Goal: Find specific page/section: Find specific page/section

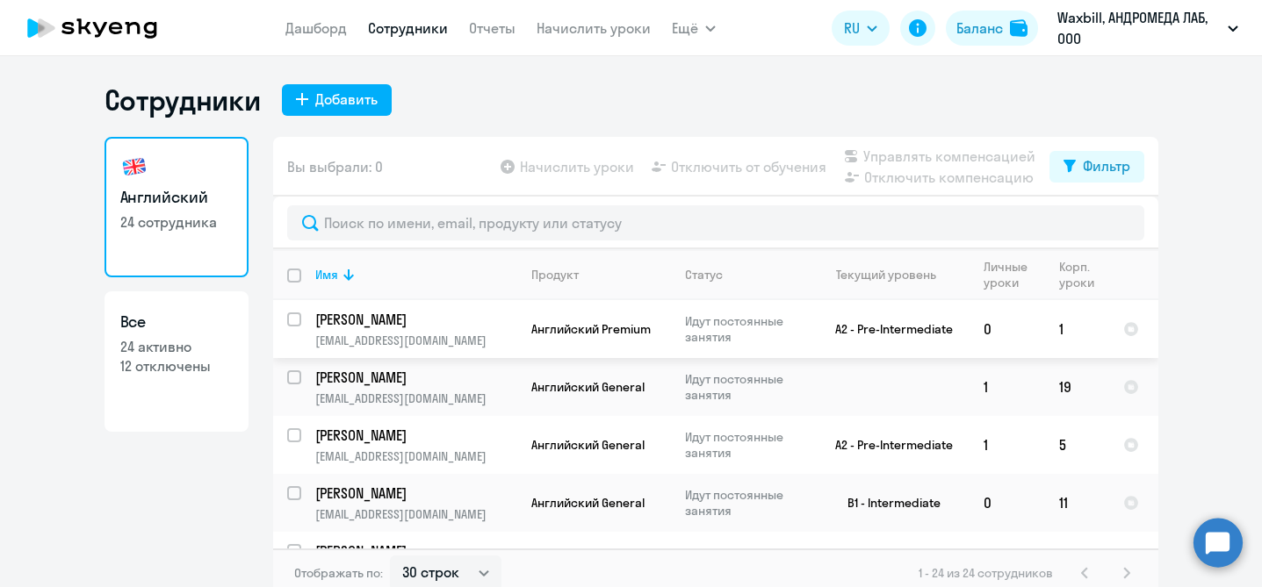
select select "30"
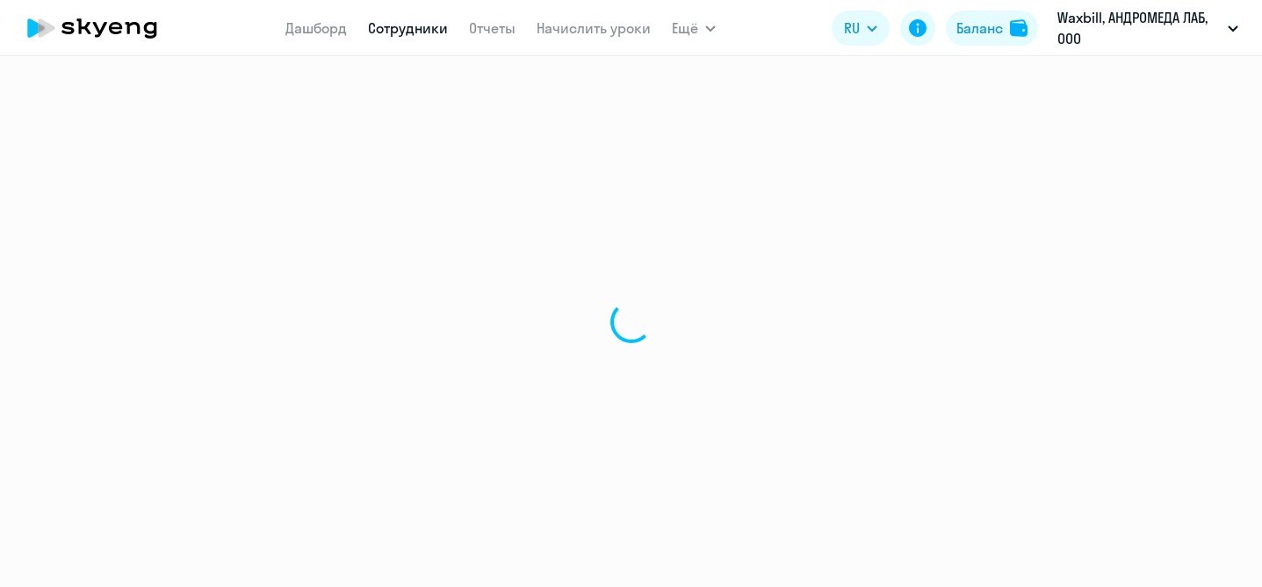
select select "30"
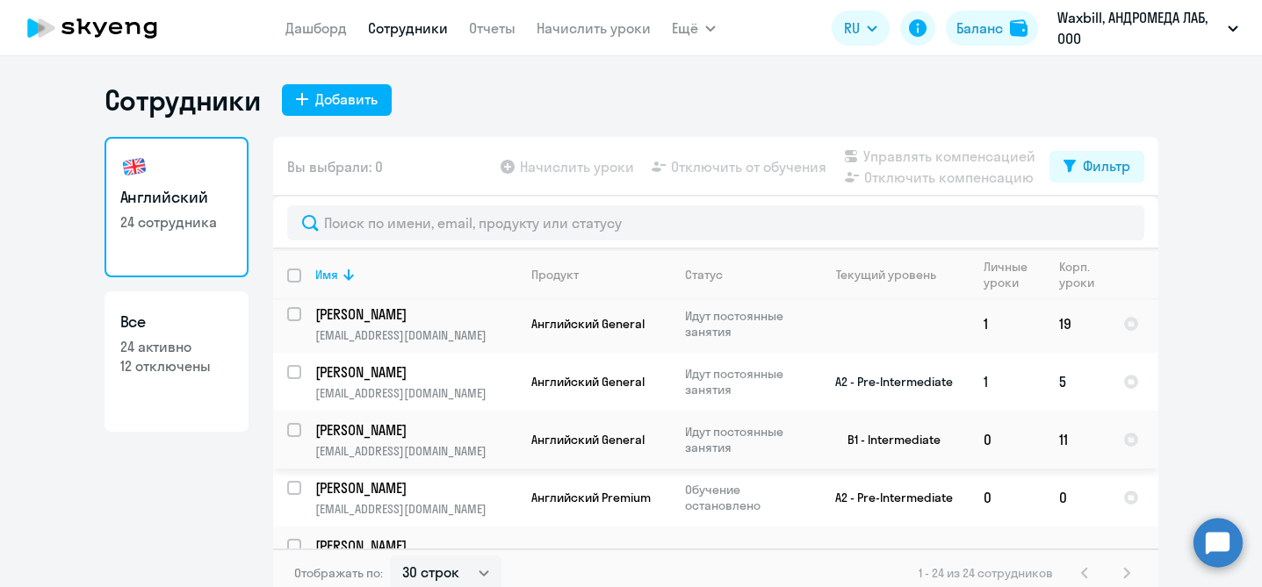
scroll to position [51, 0]
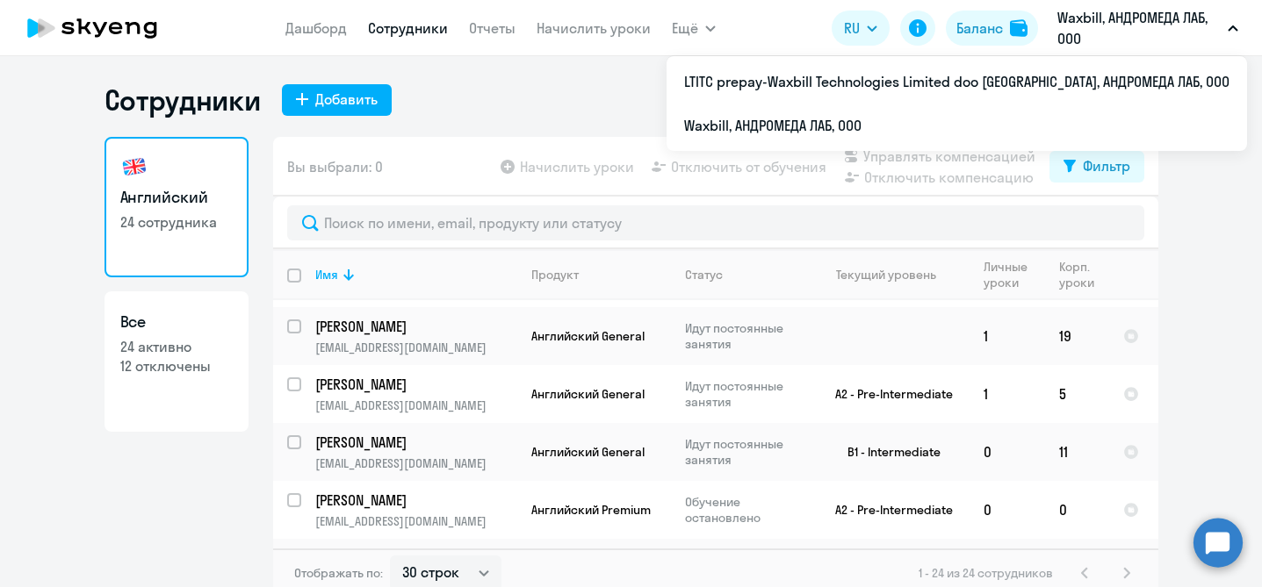
click at [1236, 21] on button "Waxbill, АНДРОМЕДА ЛАБ, ООО" at bounding box center [1148, 28] width 198 height 42
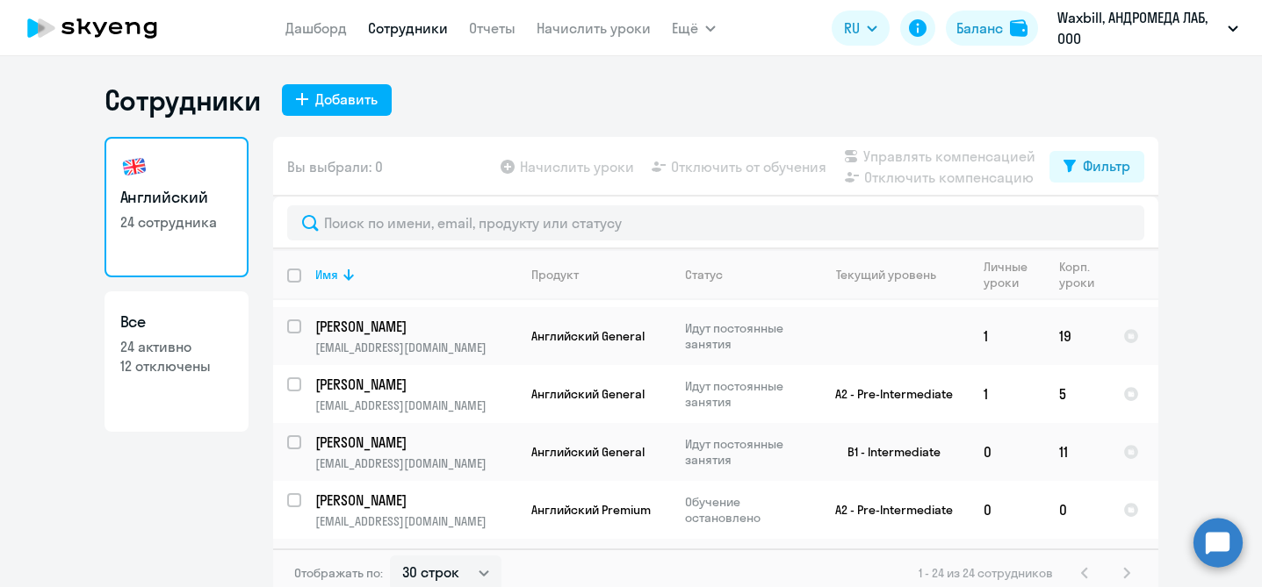
click at [1234, 23] on button "Waxbill, АНДРОМЕДА ЛАБ, ООО" at bounding box center [1148, 28] width 198 height 42
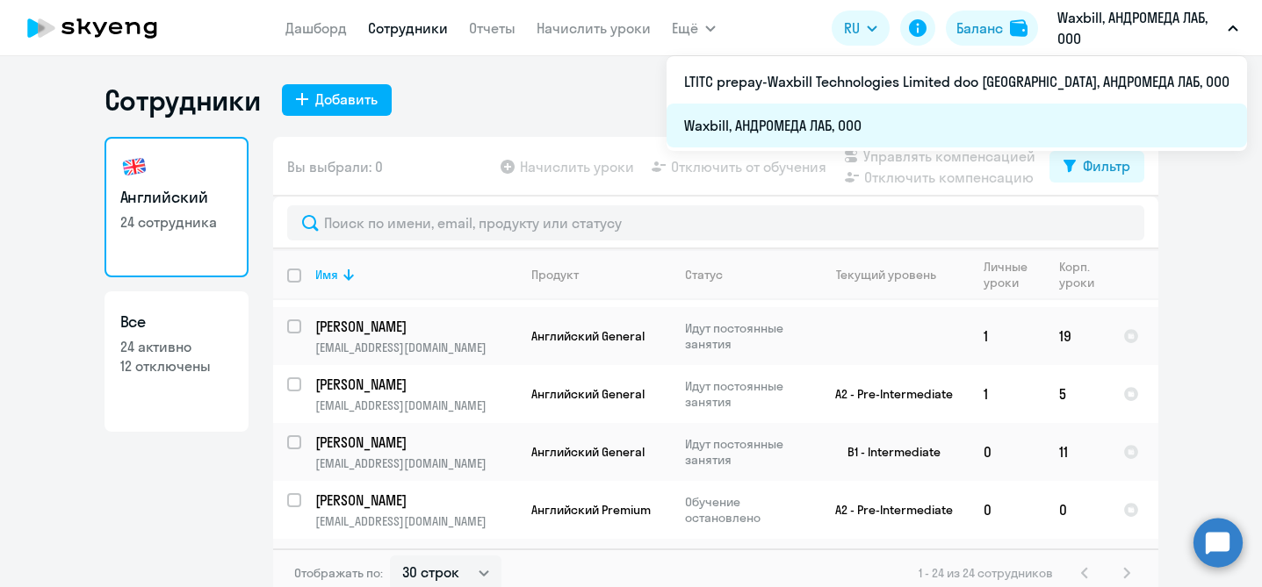
click at [1004, 120] on li "Waxbill, АНДРОМЕДА ЛАБ, ООО" at bounding box center [957, 126] width 580 height 44
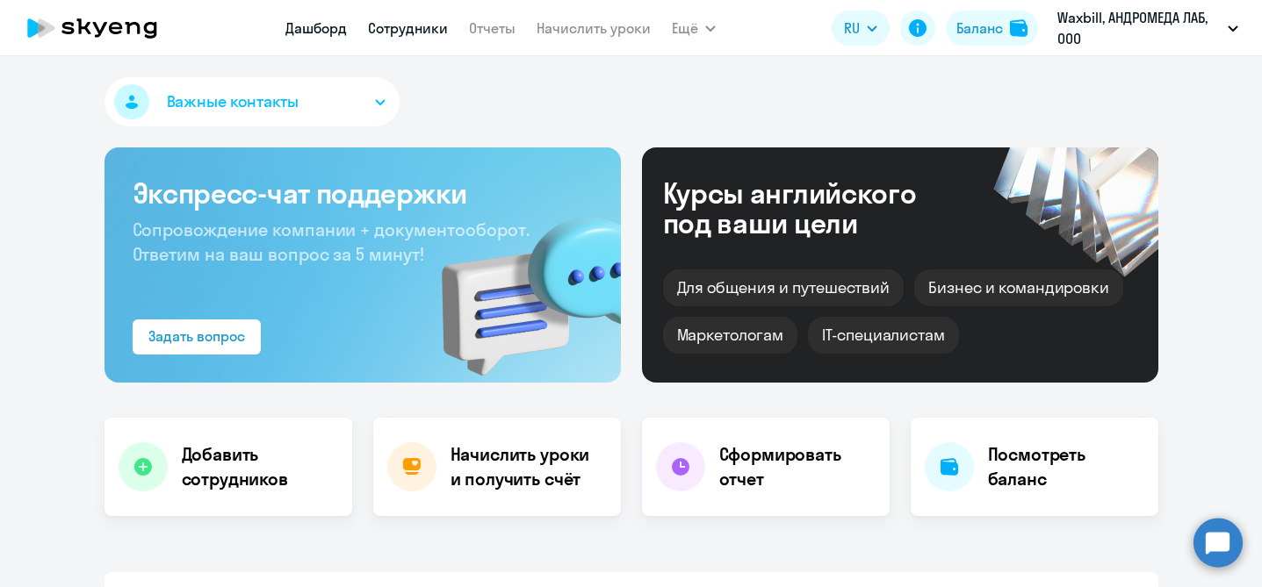
click at [428, 32] on link "Сотрудники" at bounding box center [408, 28] width 80 height 18
select select "30"
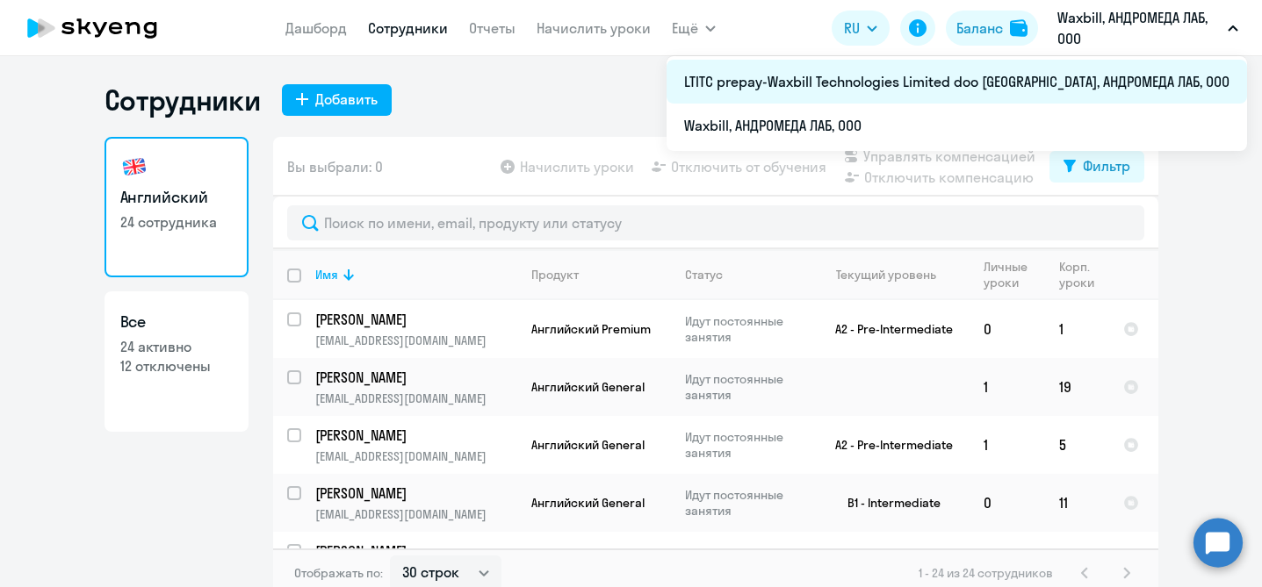
click at [977, 80] on li "LTITC prepay-Waxbill Technologies Limited doo [GEOGRAPHIC_DATA], АНДРОМЕДА ЛАБ,…" at bounding box center [957, 82] width 580 height 44
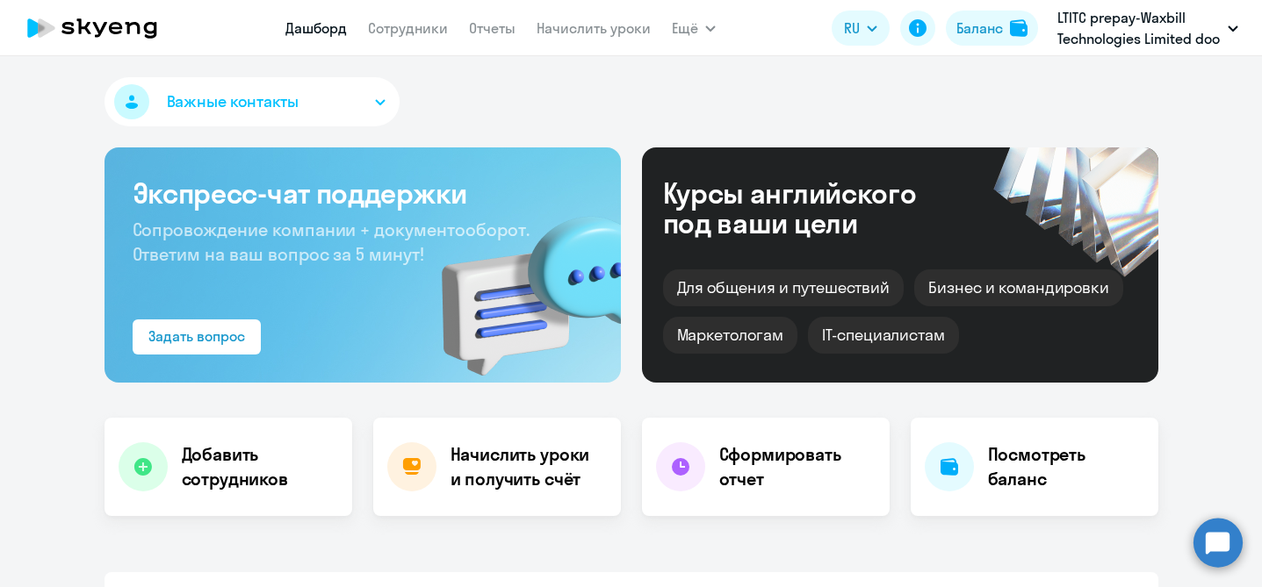
select select "30"
click at [425, 29] on link "Сотрудники" at bounding box center [408, 28] width 80 height 18
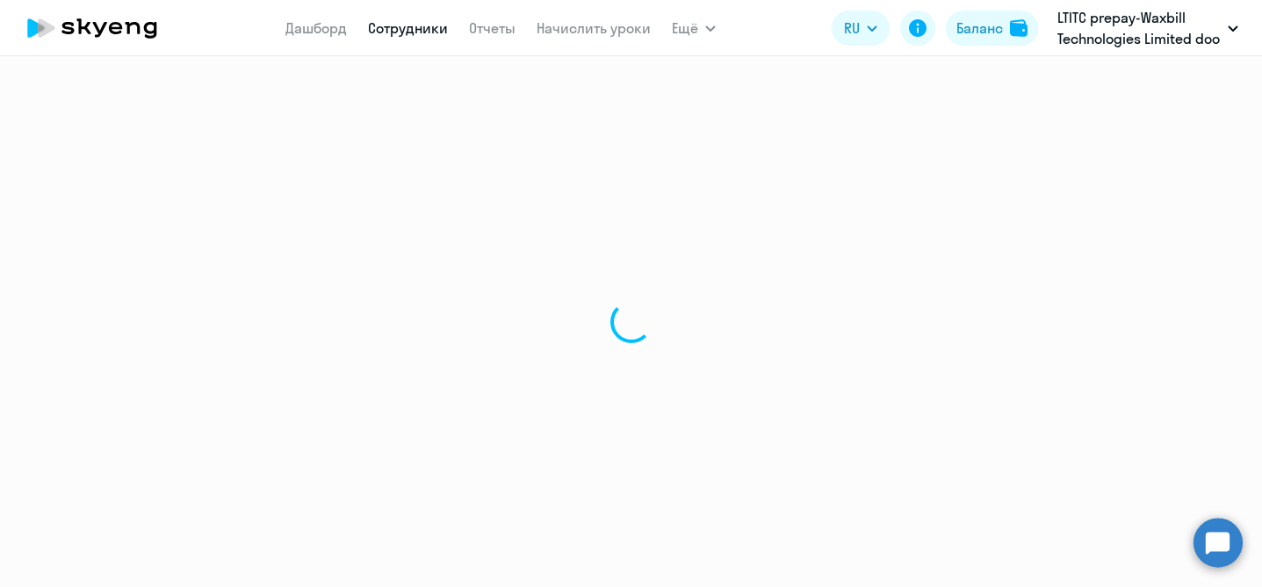
select select "30"
